Goal: Entertainment & Leisure: Browse casually

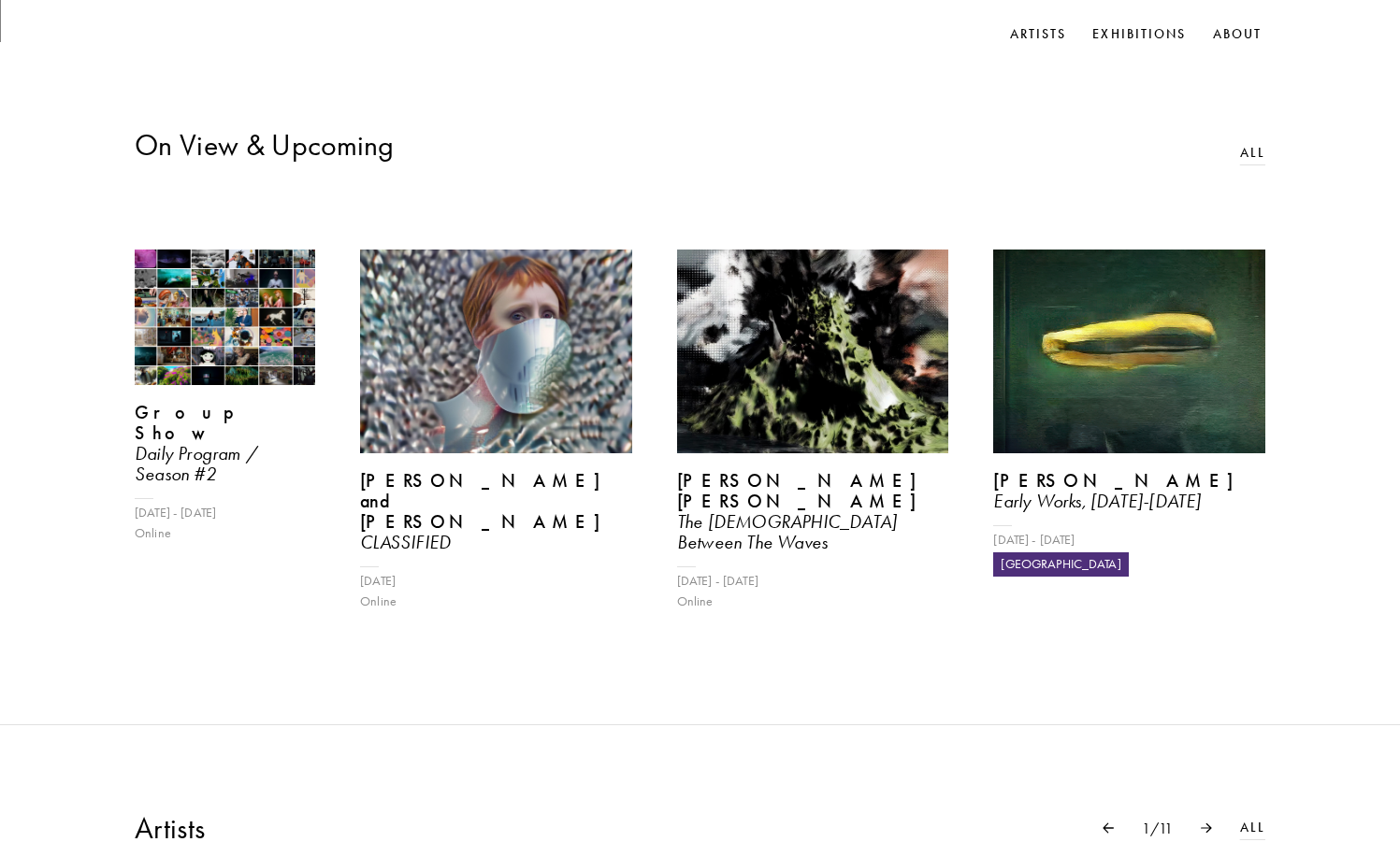
scroll to position [801, 0]
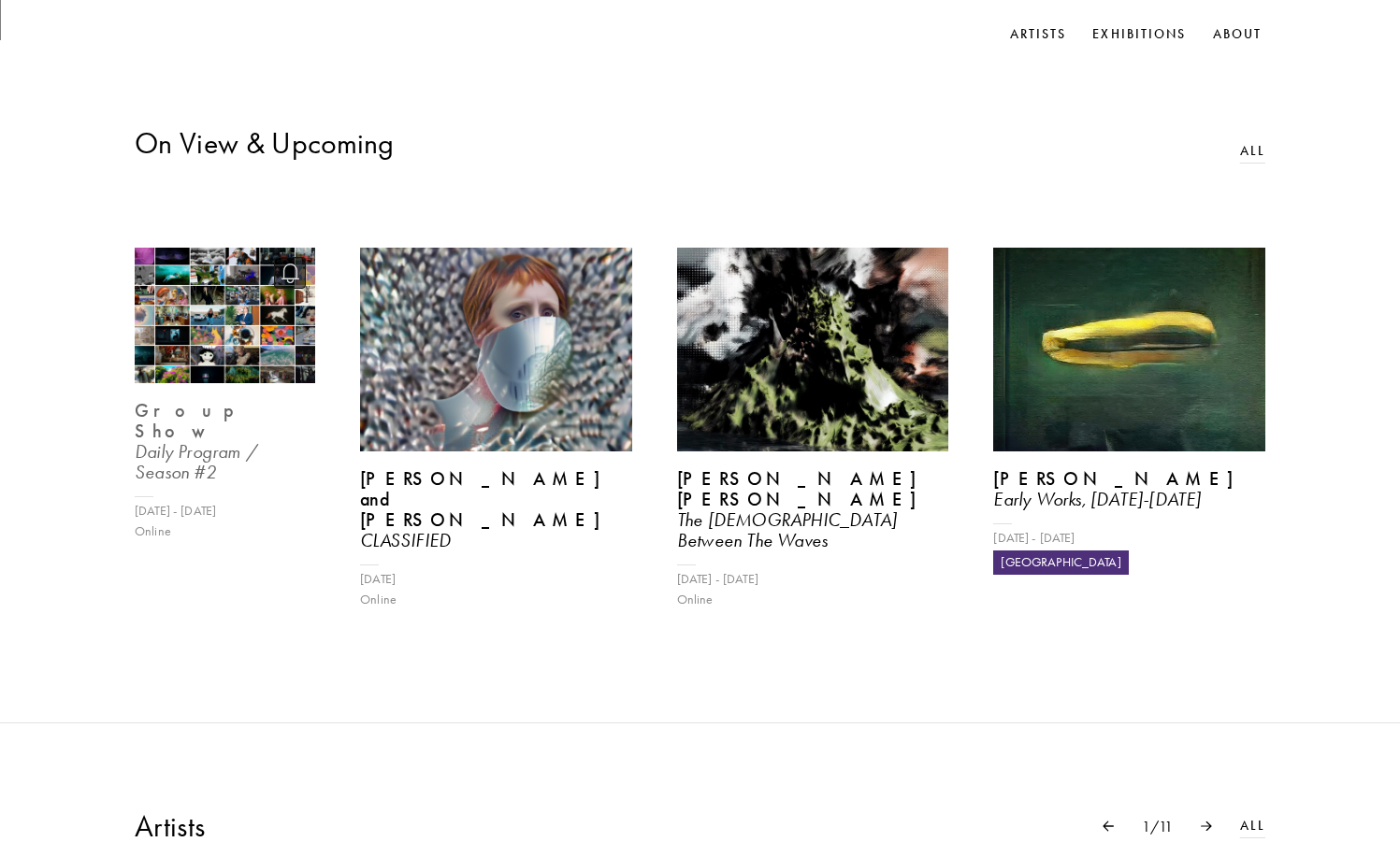
click at [215, 360] on img at bounding box center [225, 316] width 186 height 140
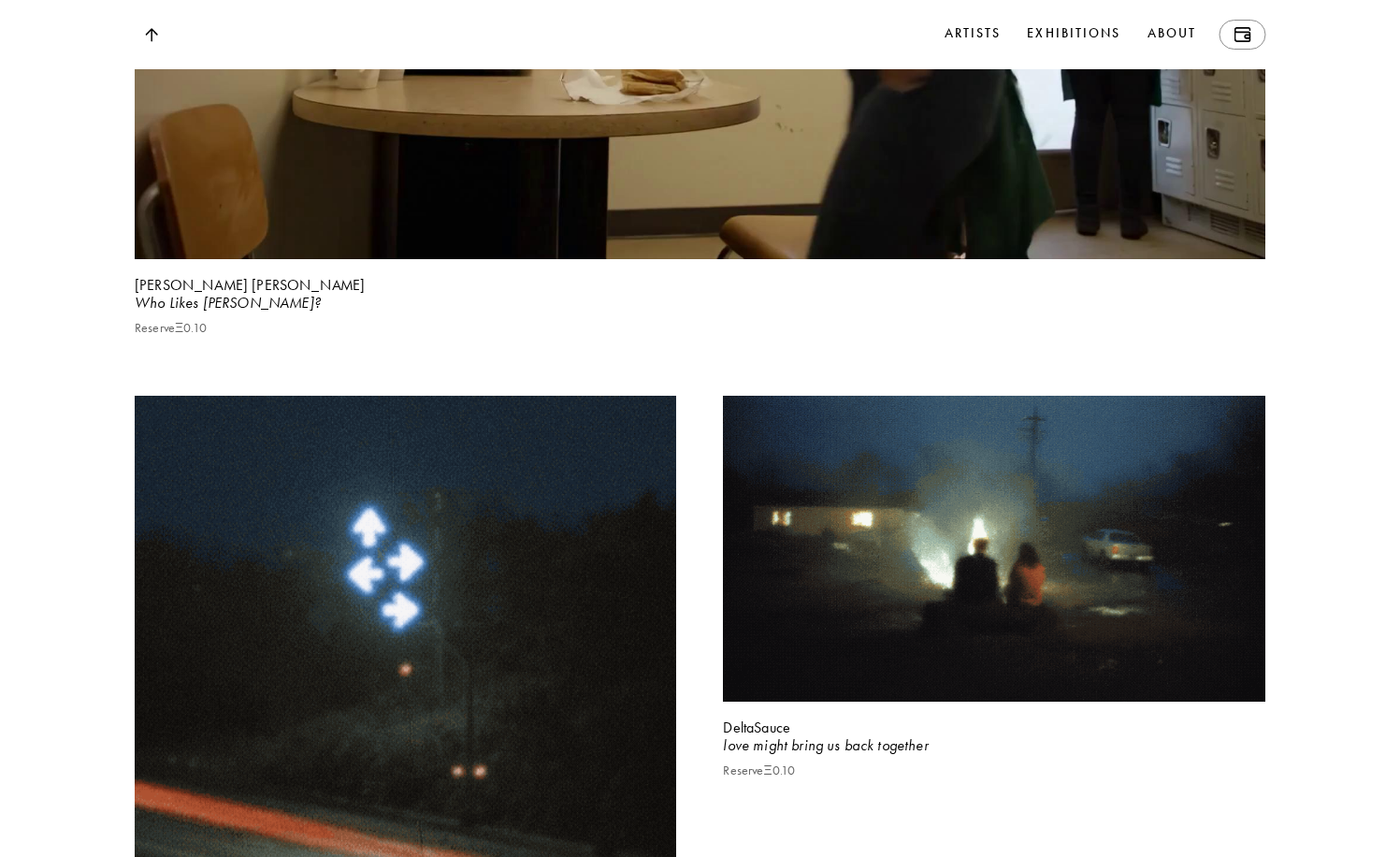
scroll to position [2897, 0]
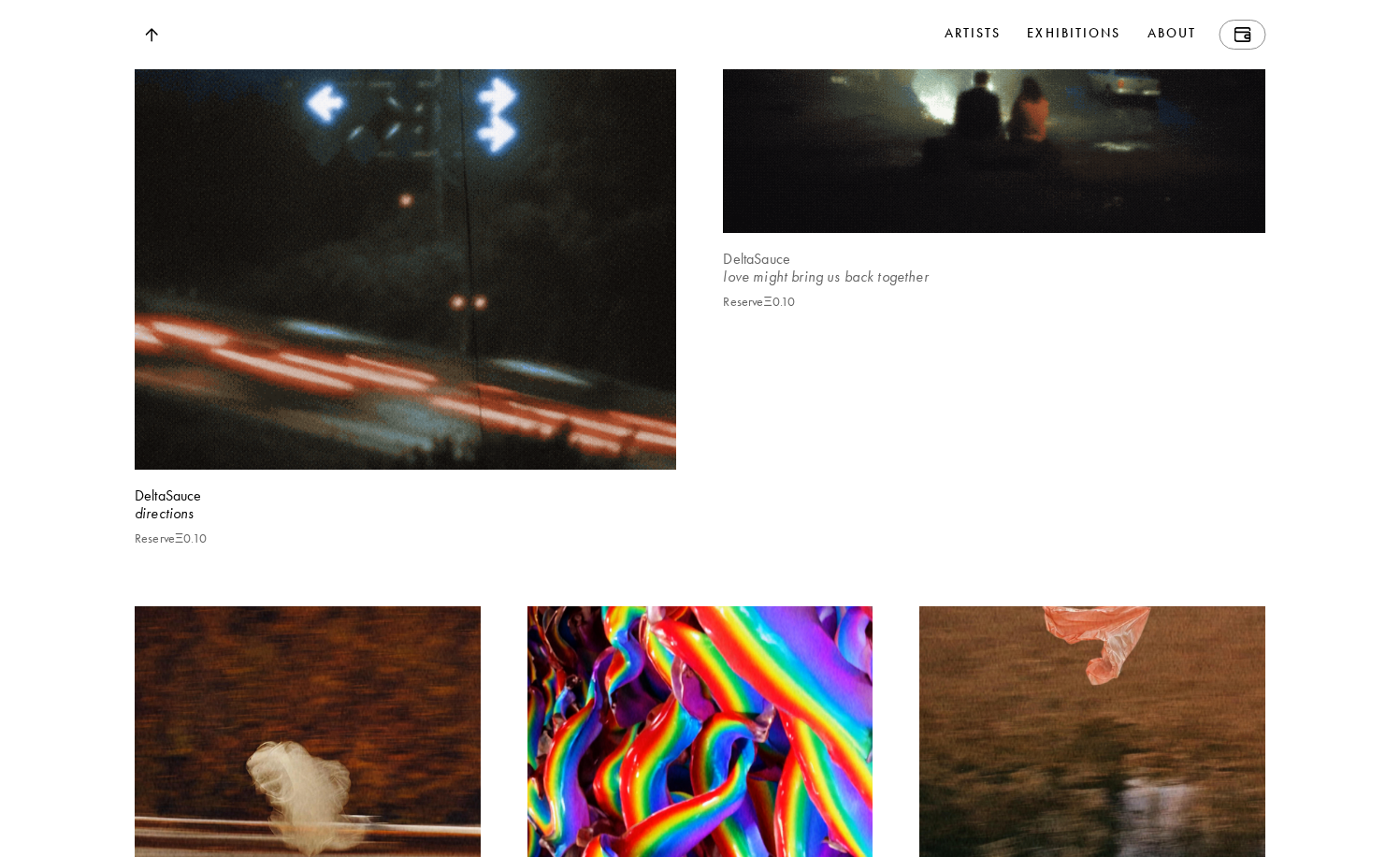
click at [866, 252] on div "DeltaSauce love might bring us back together Reserve Ξ 0.10" at bounding box center [993, 282] width 542 height 61
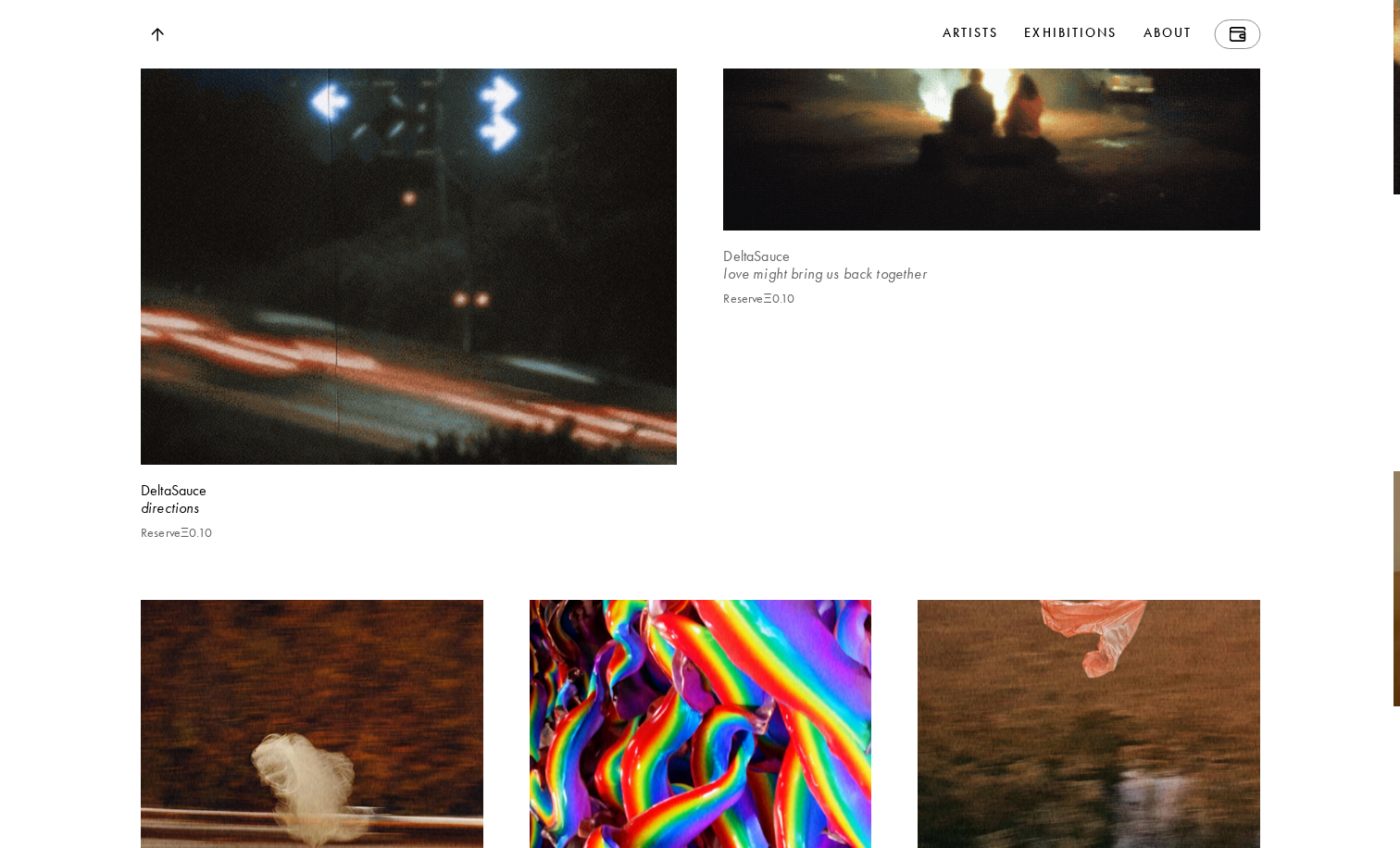
scroll to position [2874, 0]
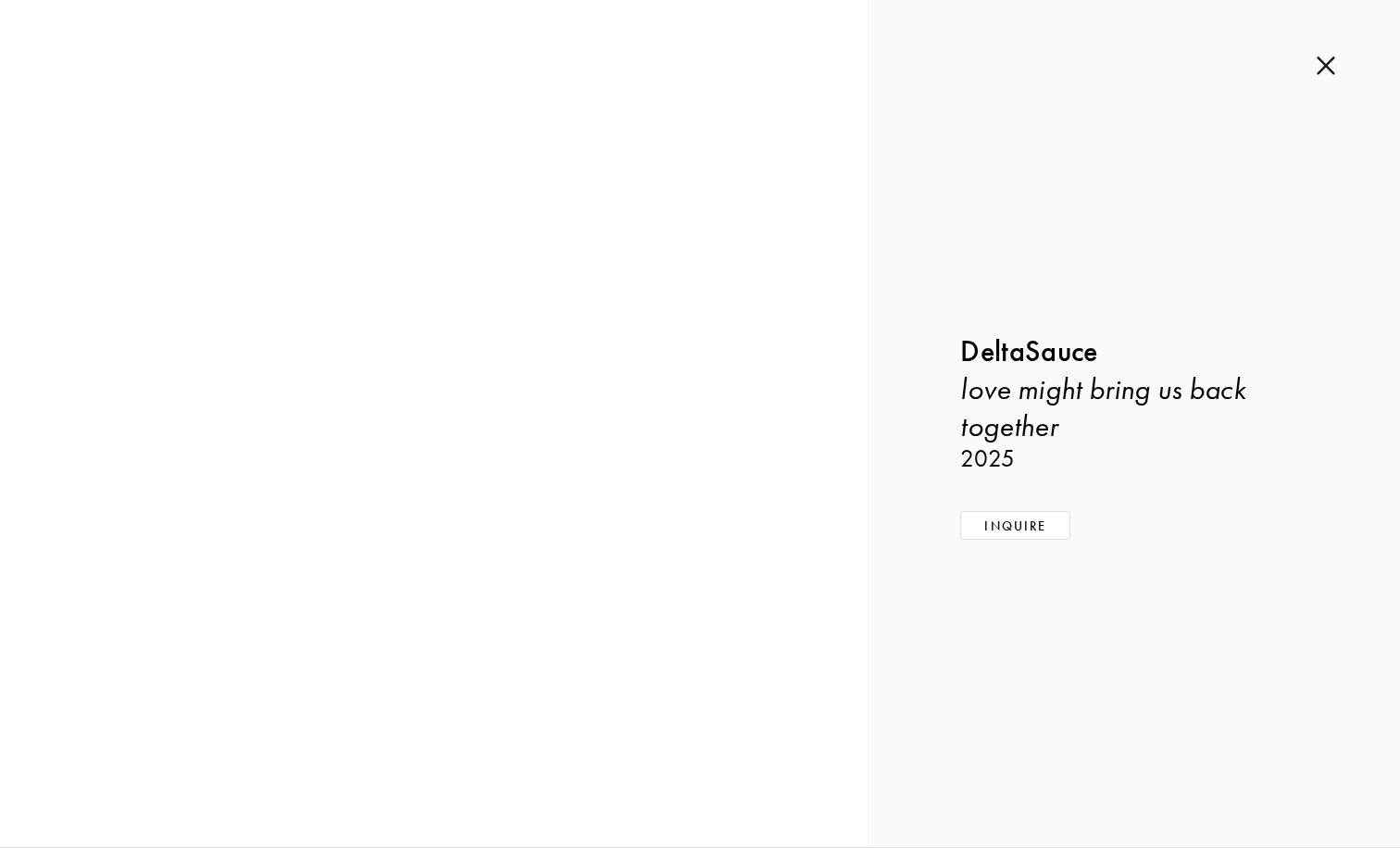
click at [1327, 69] on img at bounding box center [1325, 65] width 19 height 21
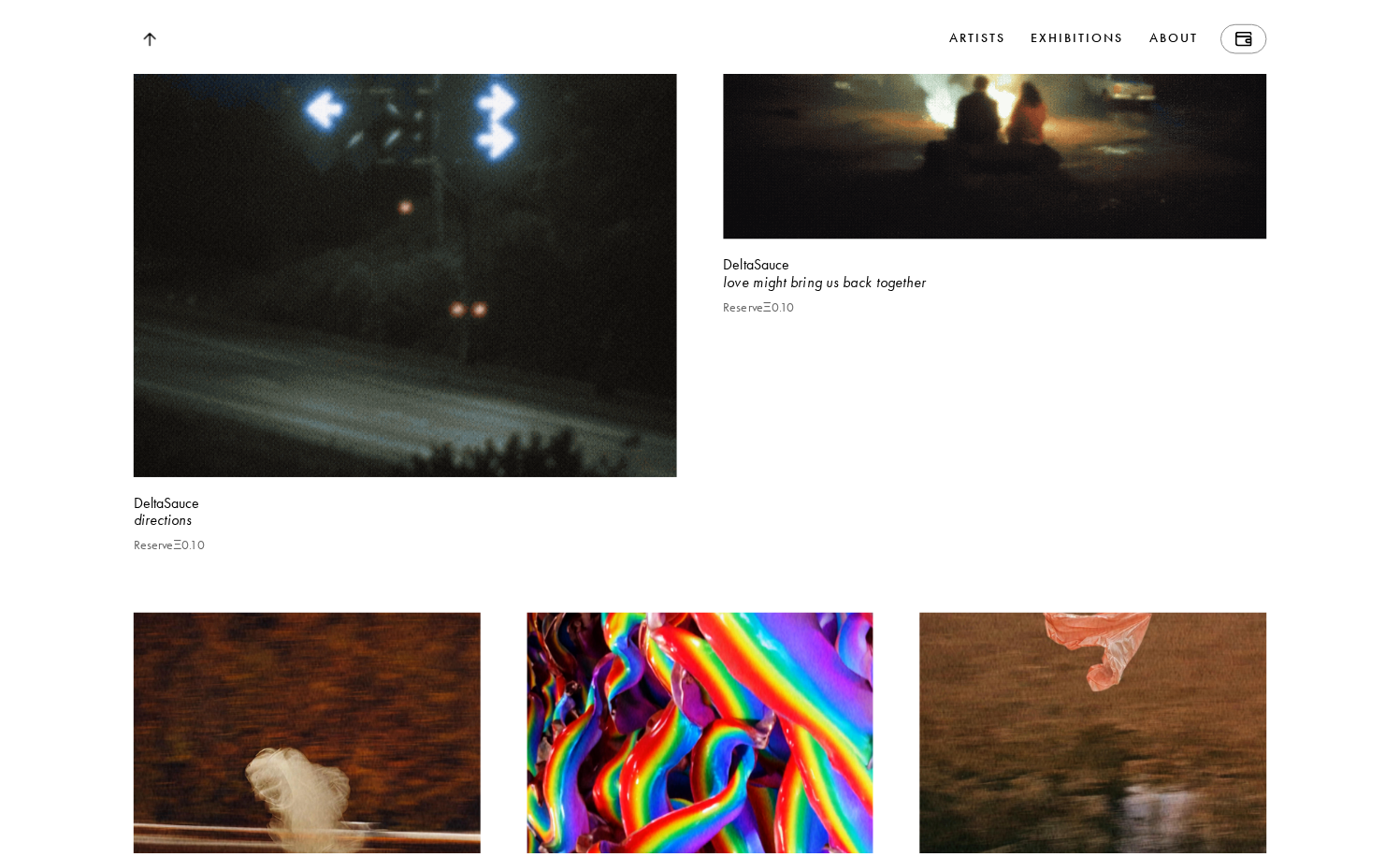
scroll to position [2897, 0]
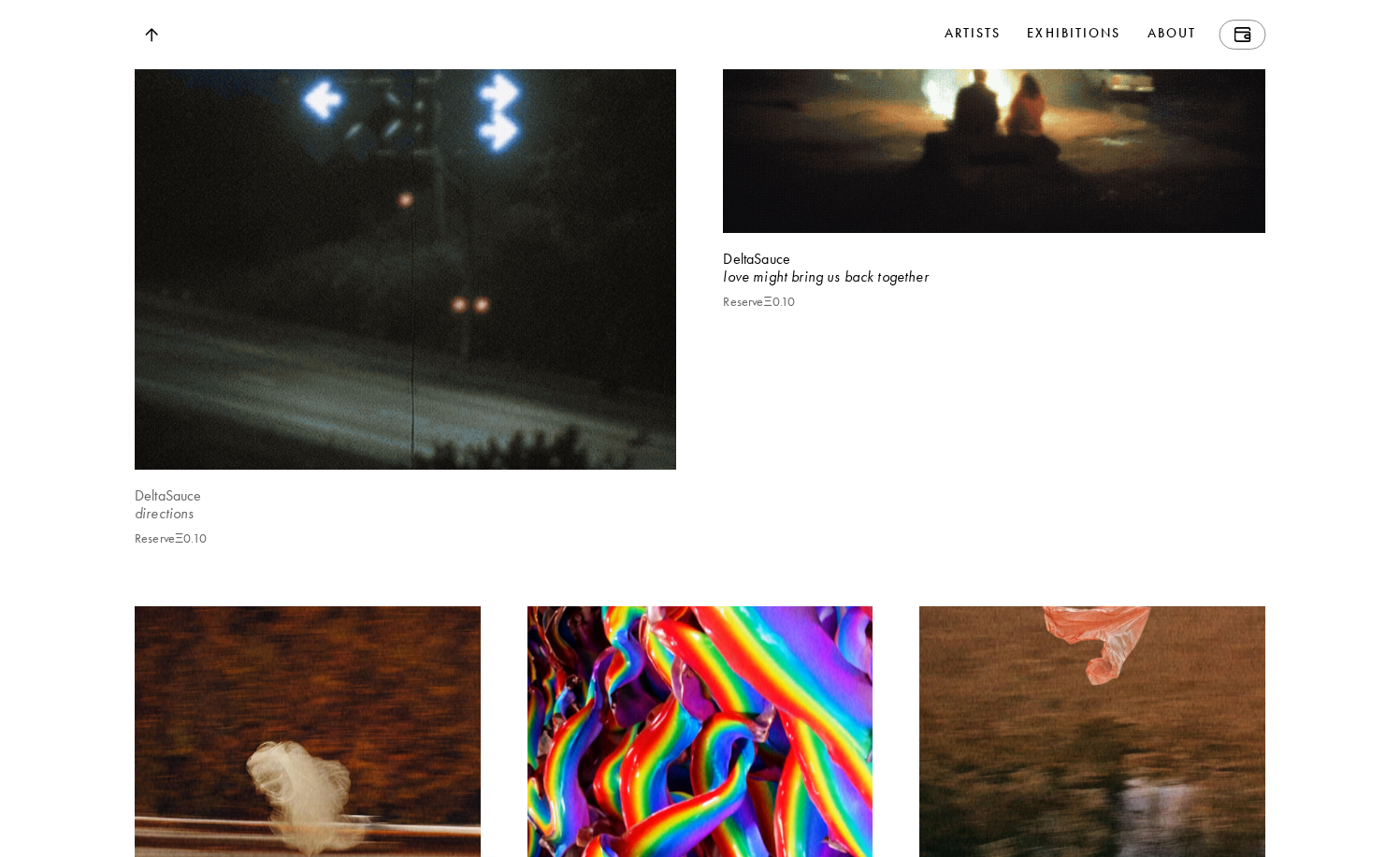
click at [572, 447] on img at bounding box center [406, 198] width 558 height 559
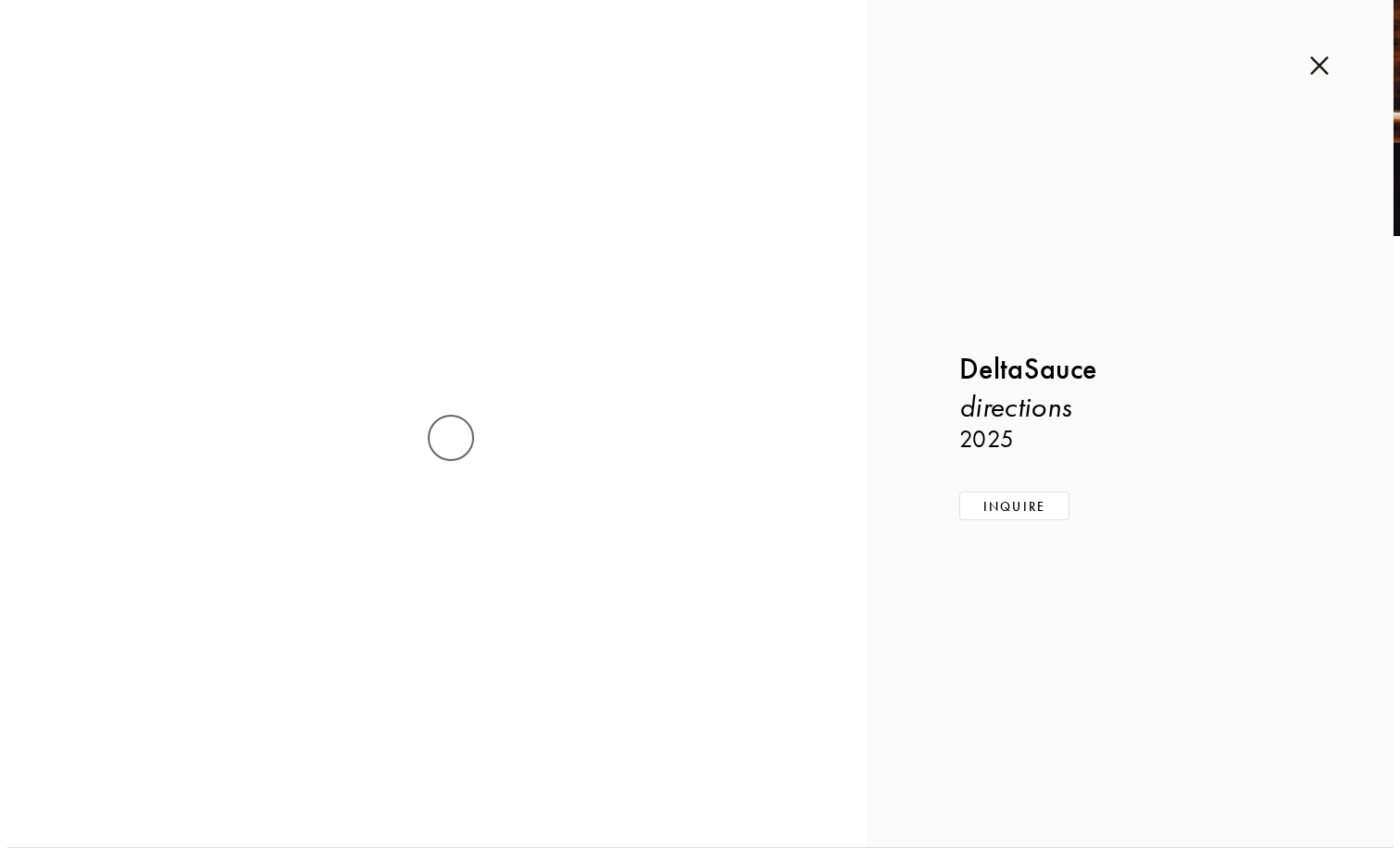
scroll to position [2874, 0]
click at [1334, 48] on div "Inquire about directions by DeltaSauce Submit Inquiry Back DeltaSauce direction…" at bounding box center [1134, 423] width 532 height 847
click at [1331, 66] on img at bounding box center [1325, 65] width 19 height 21
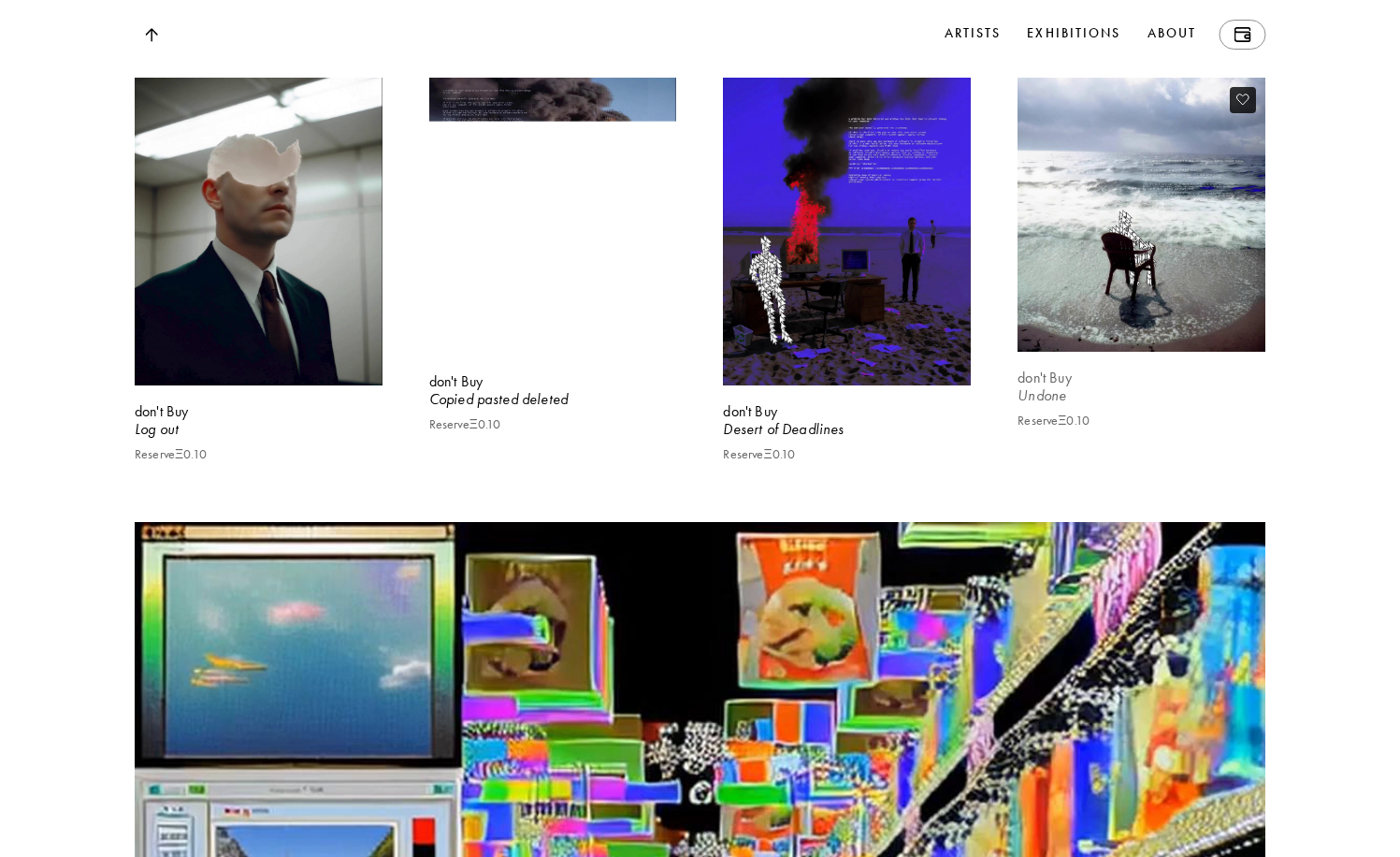
scroll to position [12191, 0]
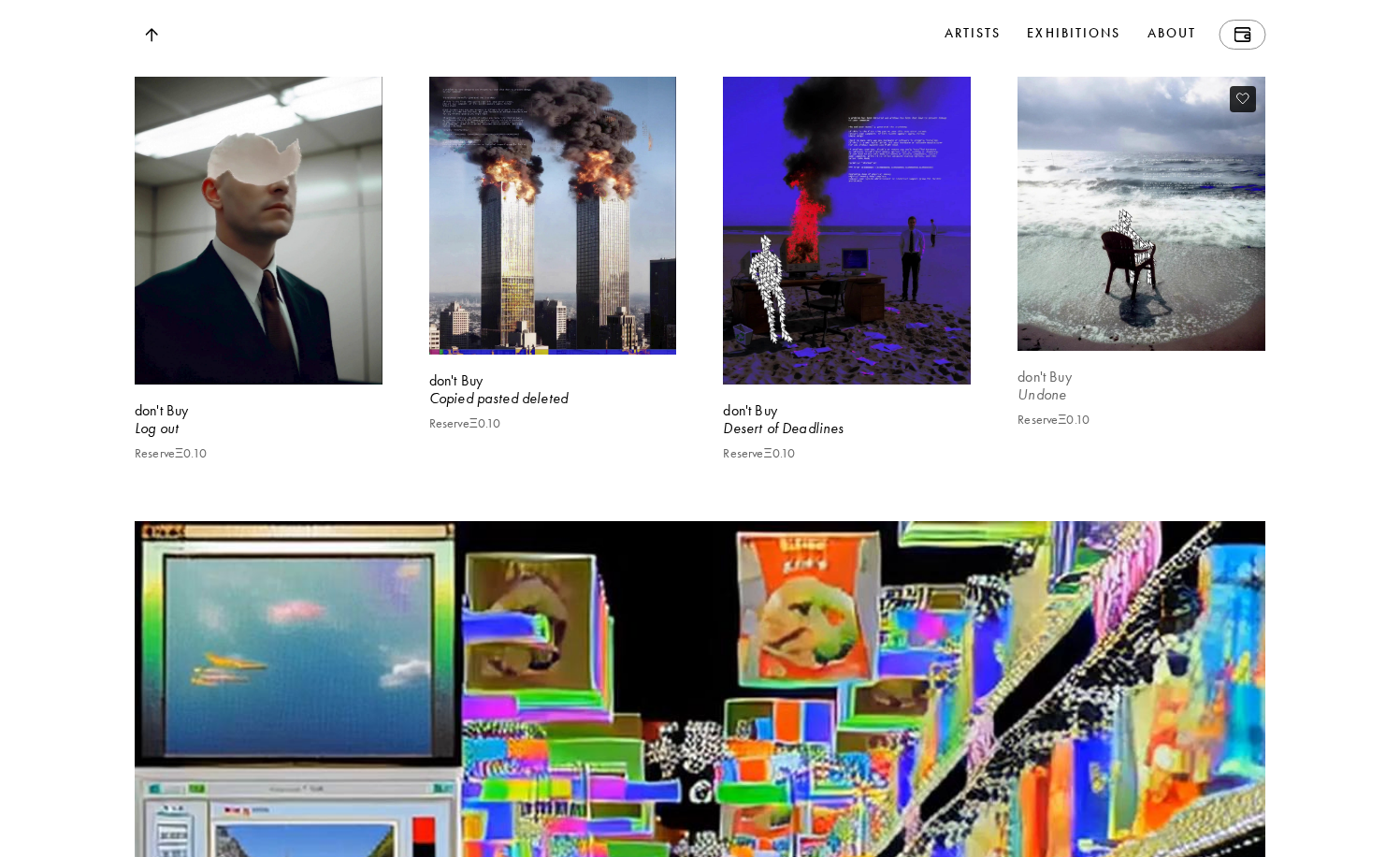
click at [1173, 355] on video at bounding box center [1141, 212] width 256 height 282
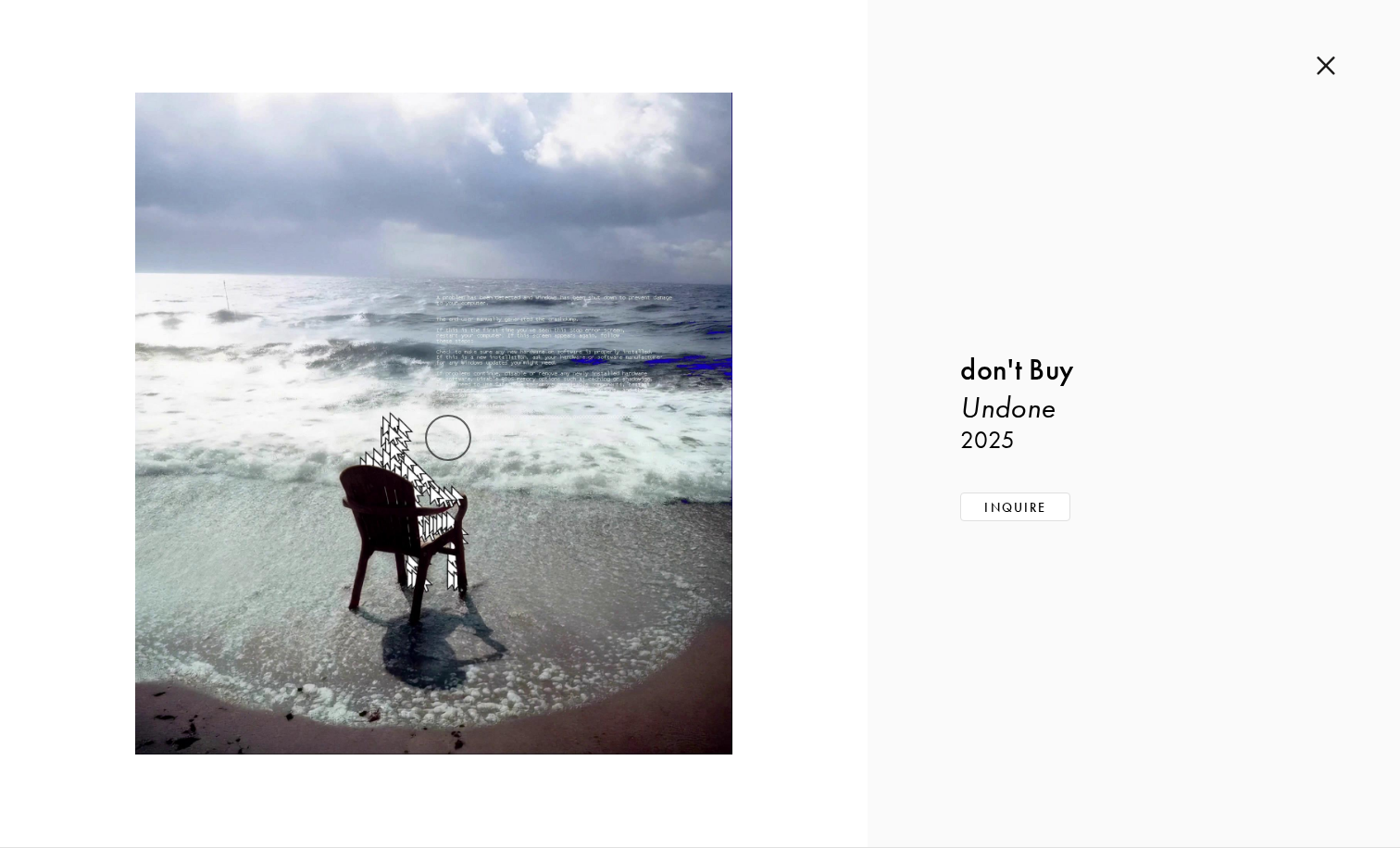
click at [1322, 66] on img at bounding box center [1325, 65] width 19 height 21
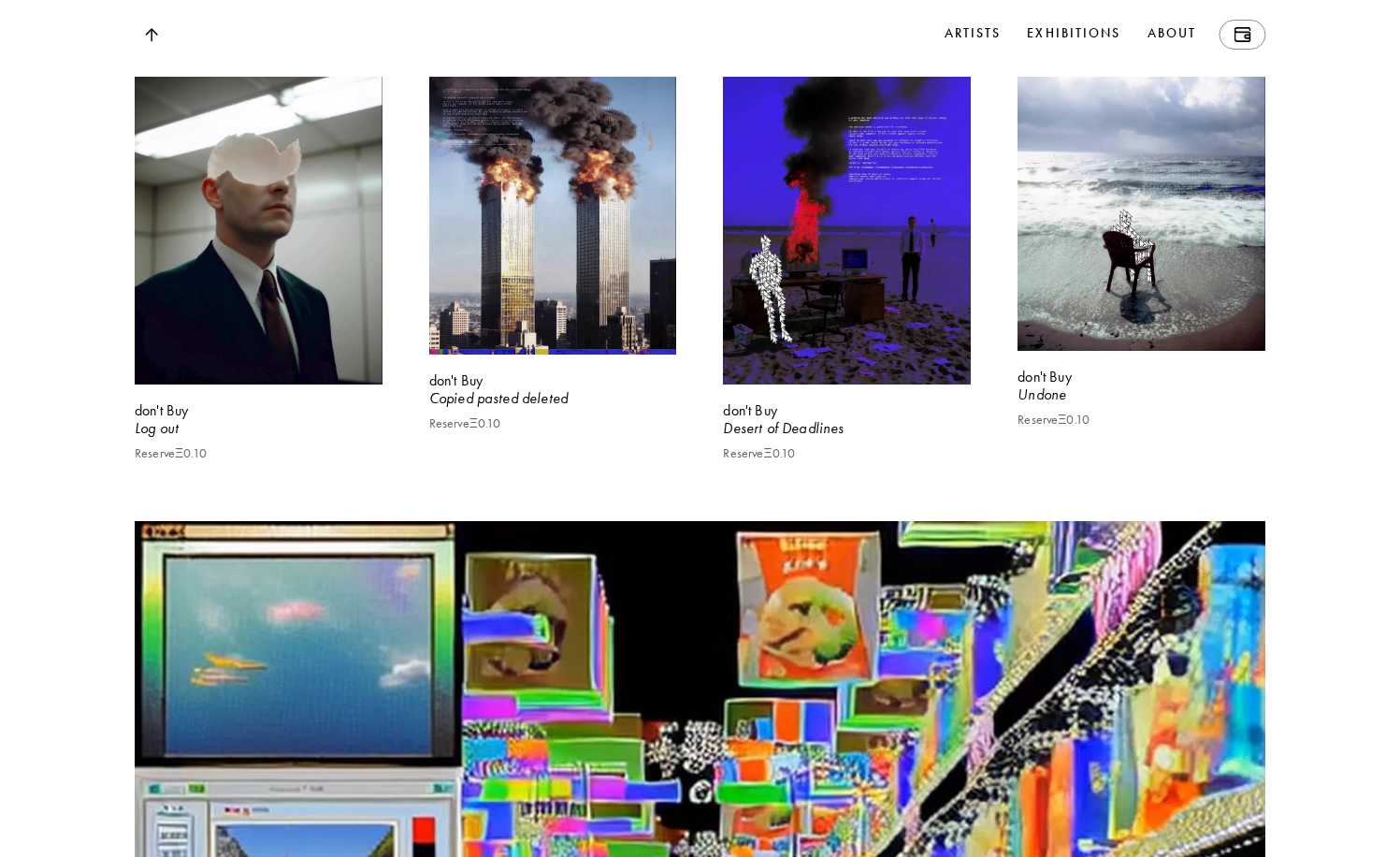
scroll to position [21783, 0]
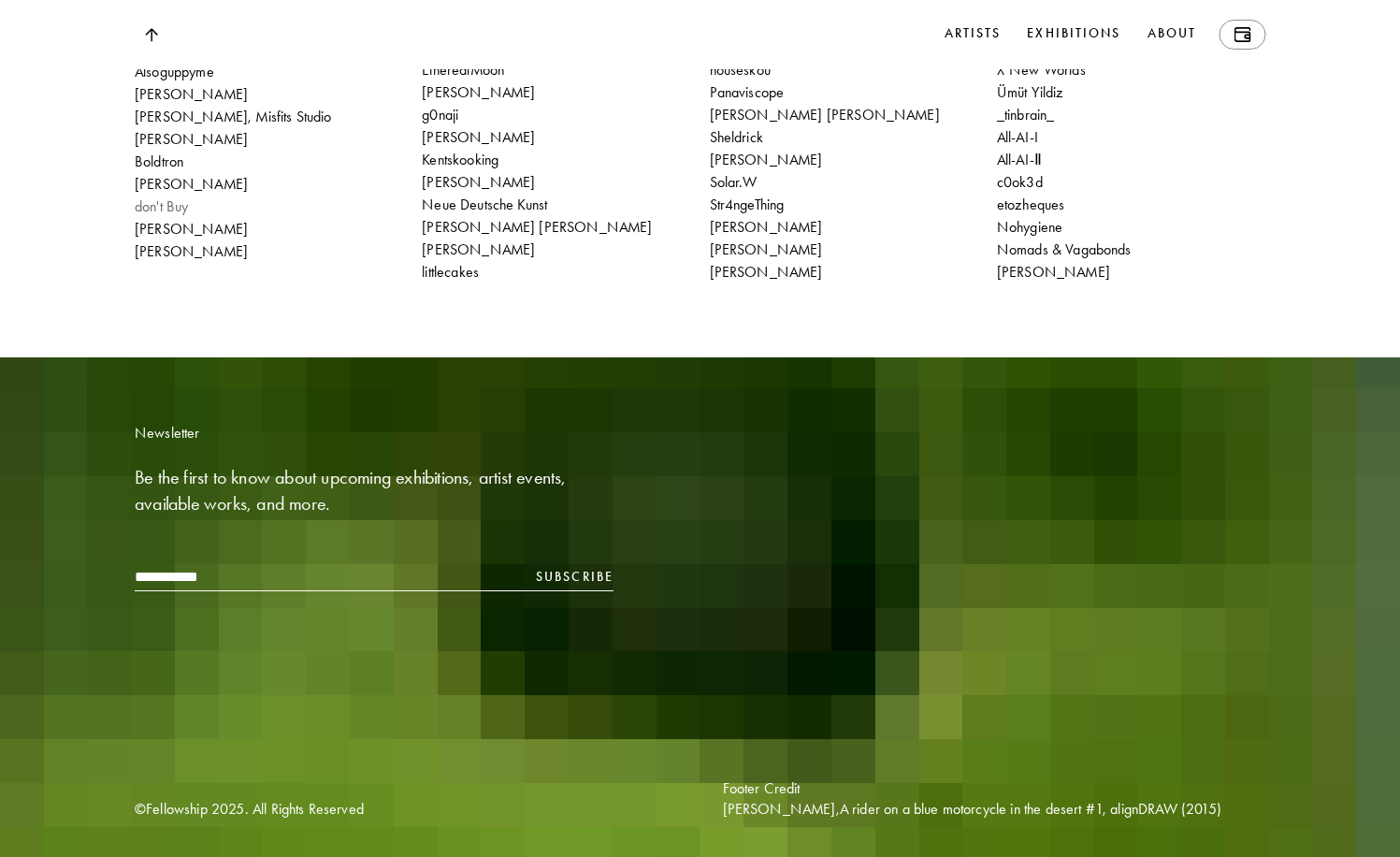
click at [156, 201] on p "don't Buy" at bounding box center [161, 207] width 53 height 21
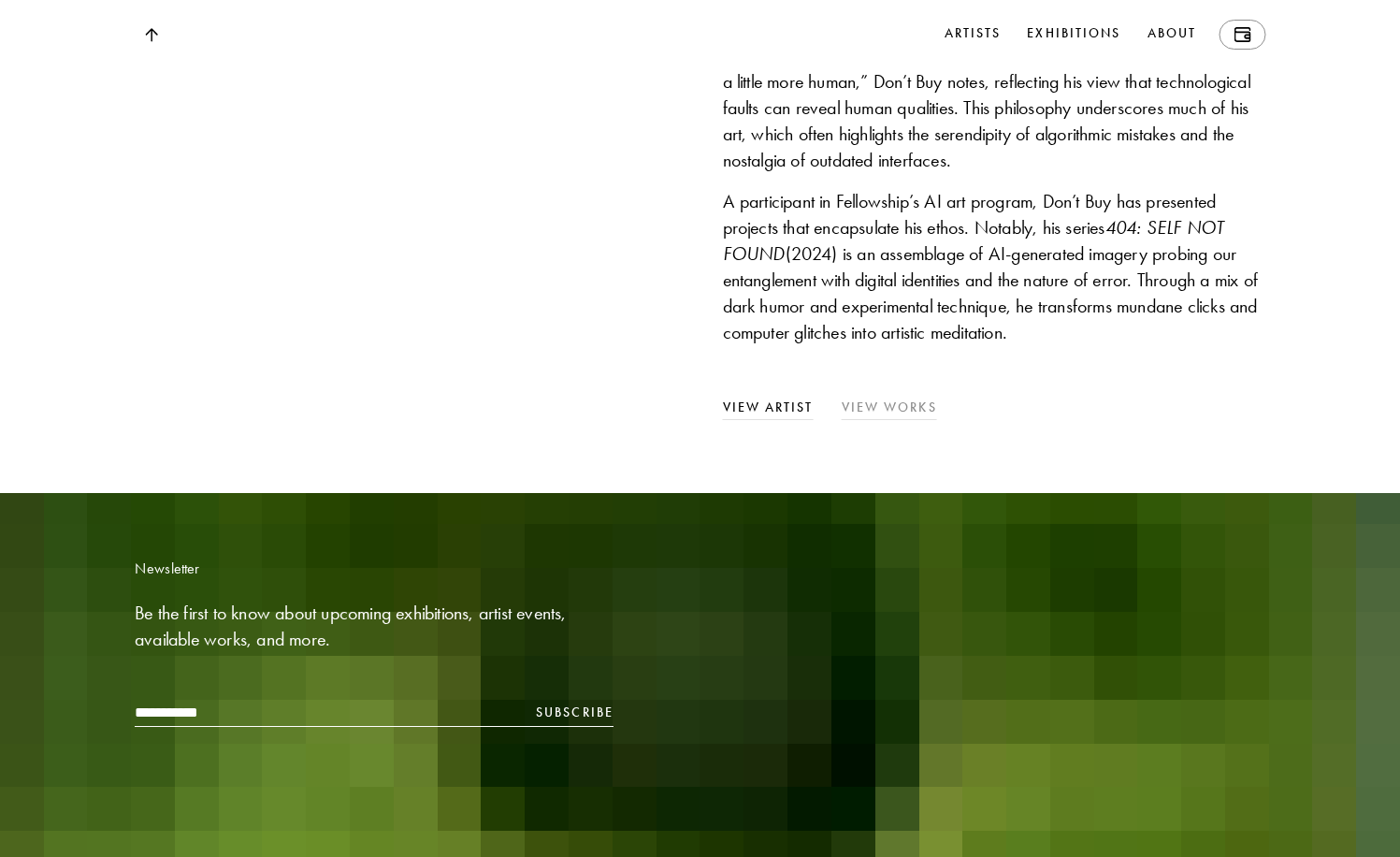
click at [914, 418] on link "View Works" at bounding box center [889, 408] width 95 height 21
